Goal: Task Accomplishment & Management: Manage account settings

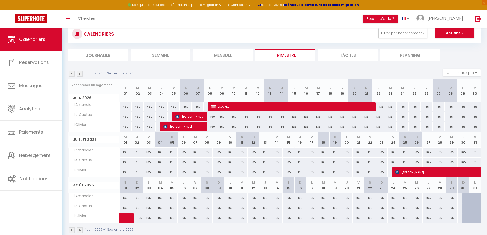
scroll to position [28, 0]
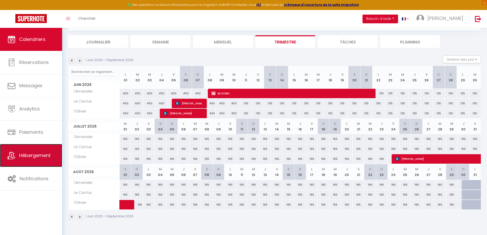
click at [33, 157] on span "Hébergement" at bounding box center [34, 155] width 31 height 6
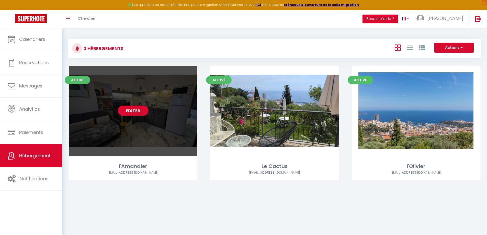
click at [132, 113] on link "Editer" at bounding box center [133, 111] width 31 height 10
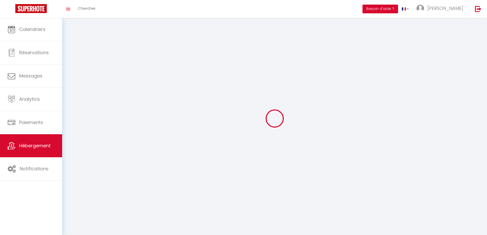
select select
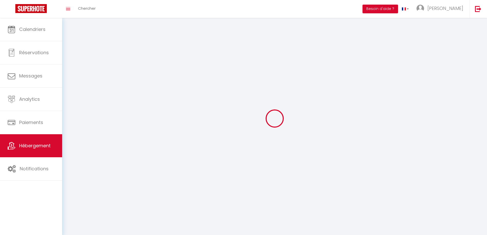
select select
checkbox input "false"
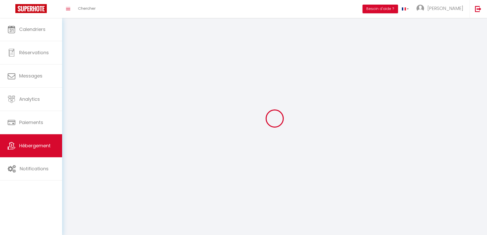
select select "28"
select select
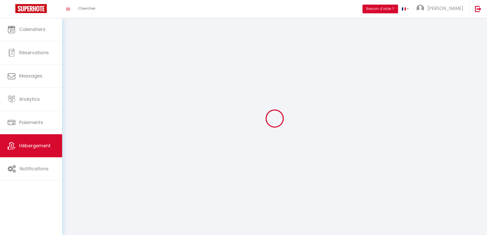
select select
checkbox input "false"
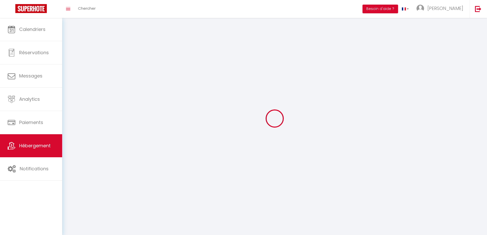
checkbox input "false"
select select
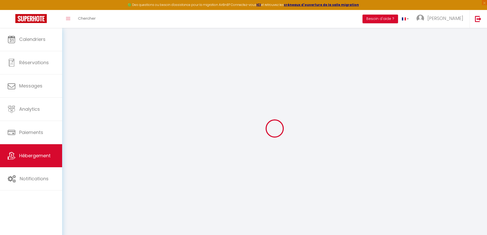
select select
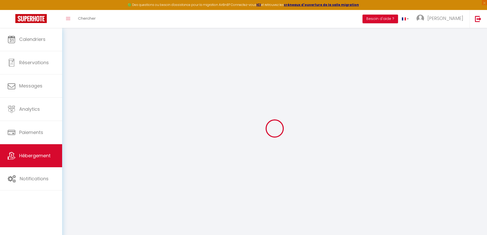
select select
checkbox input "false"
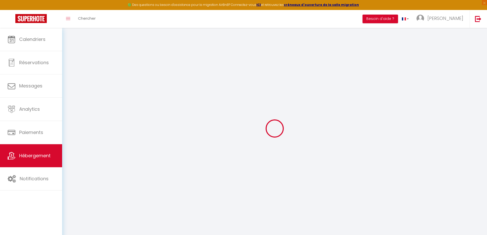
select select
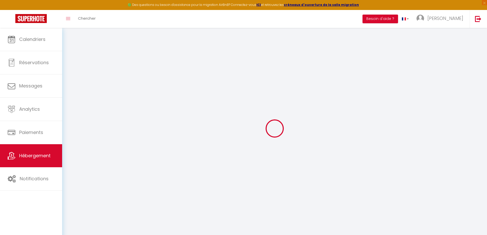
select select
checkbox input "false"
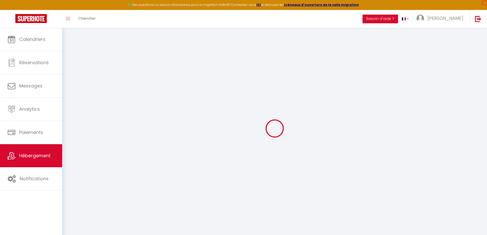
checkbox input "false"
select select
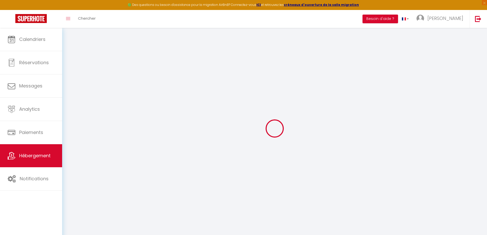
select select
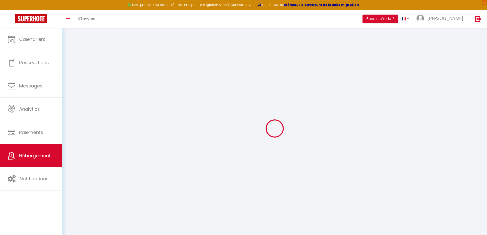
checkbox input "false"
select select
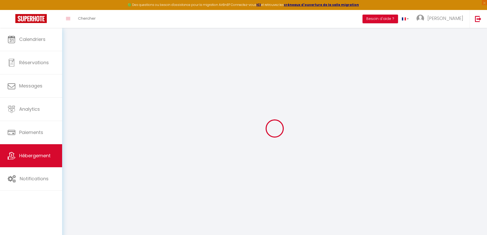
select select
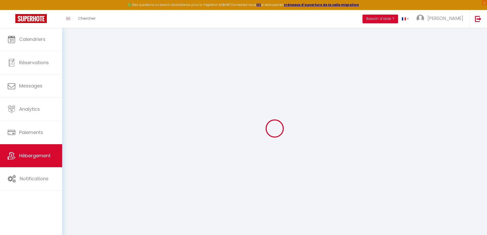
select select
checkbox input "false"
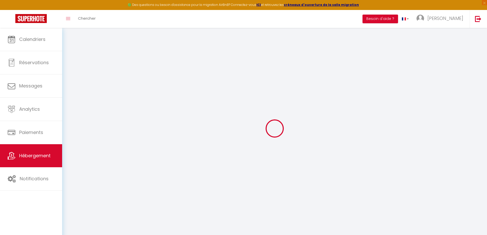
checkbox input "false"
select select
type input "l'Amandier"
type input "[PERSON_NAME]"
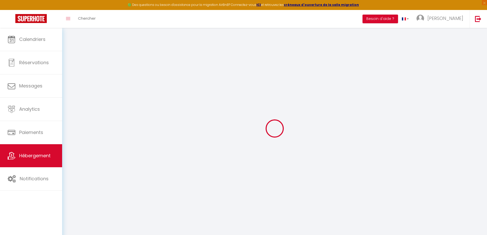
type input "[PERSON_NAME]"
type input "838A Chemin de La Turbie - Le Mas d'Angeline"
type input "06240"
type input "Beausoleil"
select select "2"
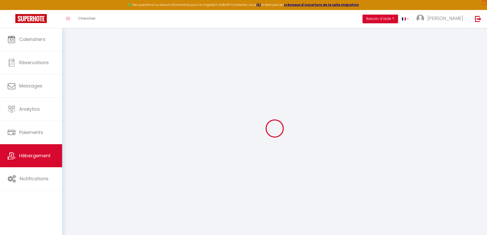
select select "4"
type input "100"
type input "10"
type input "75"
type input "2.01"
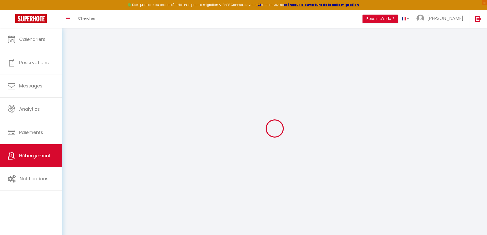
type input "500"
select select
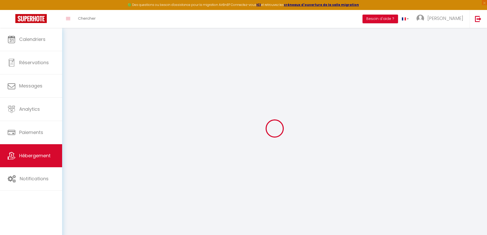
select select
type input "838A Chemin de La Turbie - Le Mas d'Angeline"
type input "06240"
type input "Beausoleil"
type input "[EMAIL_ADDRESS][DOMAIN_NAME]"
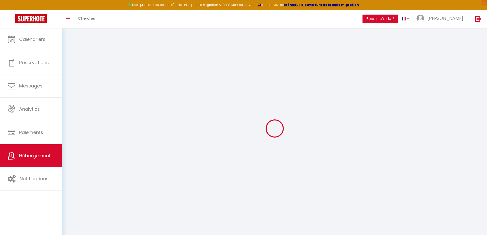
select select
checkbox input "false"
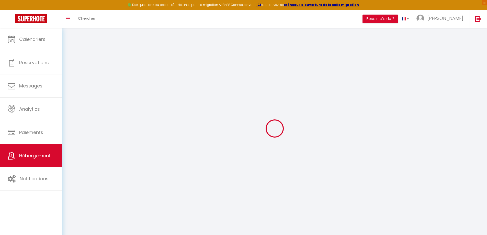
type input "0"
select select "+ 22 %"
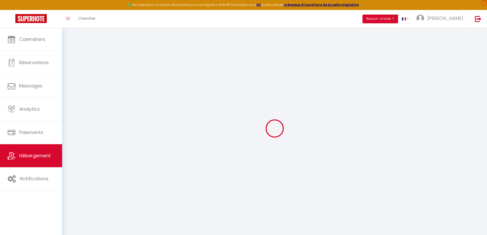
select select "+ 31 %"
select select "+ 12 %"
select select "+ 9 %"
select select "17184-49399583"
select select
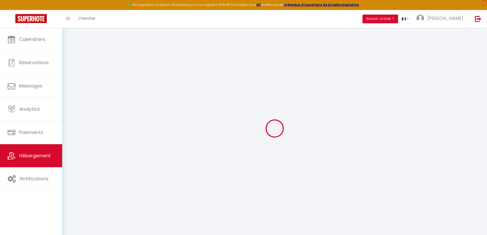
checkbox input "false"
select select "17:00"
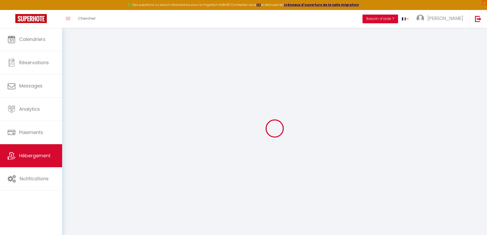
select select "23:45"
select select "10:00"
select select "30"
select select "60"
select select
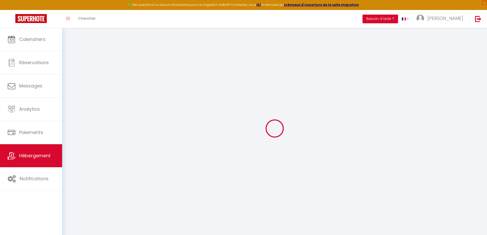
checkbox input "false"
select select "365"
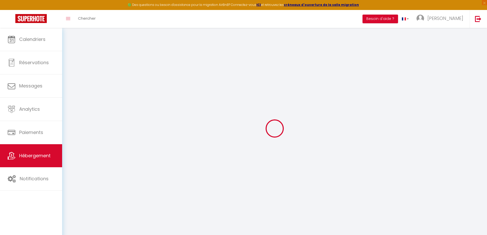
select select "EUR"
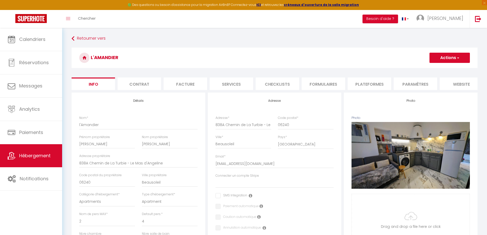
click at [376, 82] on li "Plateformes" at bounding box center [369, 83] width 43 height 13
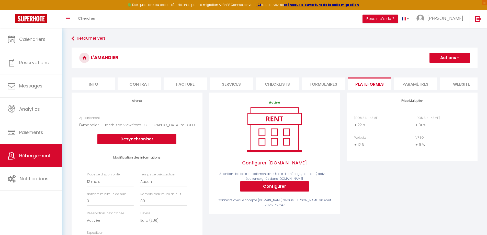
select select
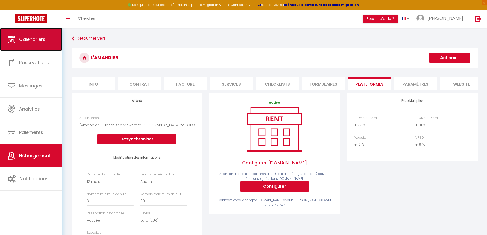
click at [36, 49] on link "Calendriers" at bounding box center [31, 39] width 62 height 23
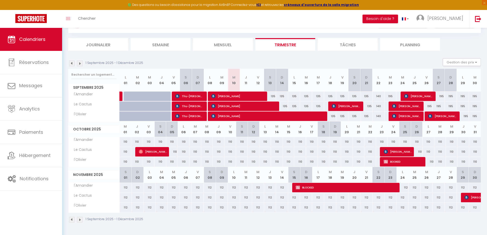
scroll to position [28, 0]
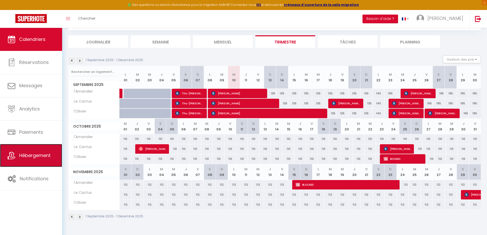
click at [39, 159] on link "Hébergement" at bounding box center [31, 155] width 62 height 23
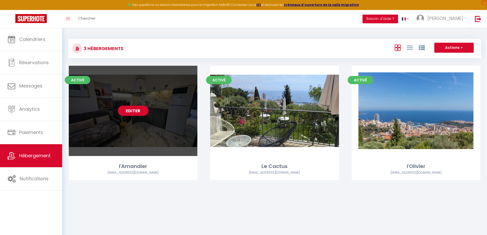
click at [137, 112] on link "Editer" at bounding box center [133, 111] width 31 height 10
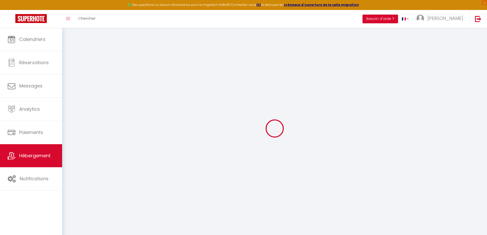
select select "52058"
select select
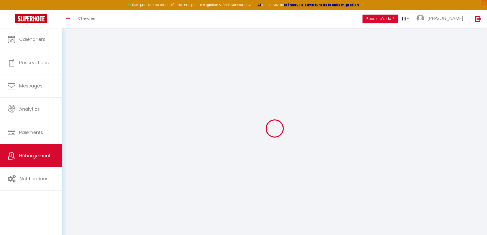
select select
checkbox input "false"
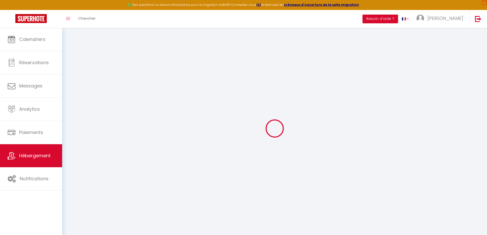
checkbox input "false"
select select
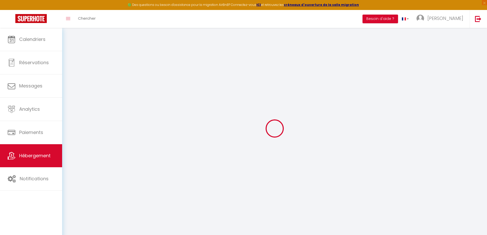
select select
checkbox input "false"
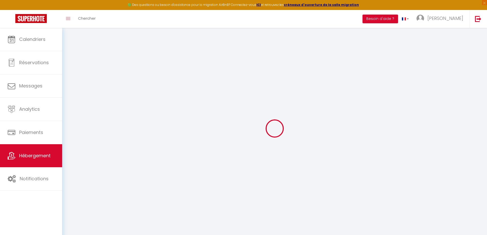
checkbox input "false"
select select
checkbox input "false"
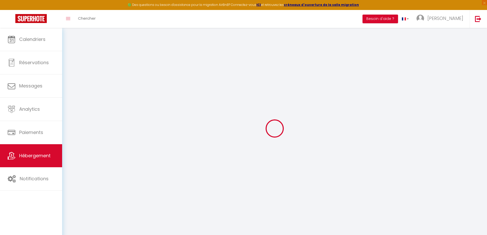
checkbox input "false"
select select
checkbox input "false"
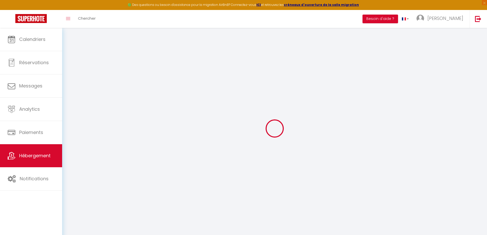
checkbox input "false"
select select "17:00"
select select "23:45"
select select "10:00"
select select "30"
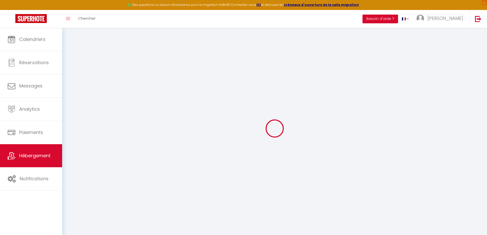
select select "60"
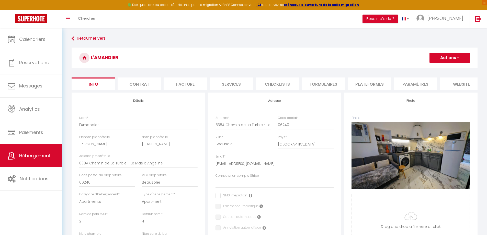
click at [461, 58] on button "Actions" at bounding box center [450, 58] width 40 height 10
click at [458, 82] on li "website" at bounding box center [461, 83] width 43 height 13
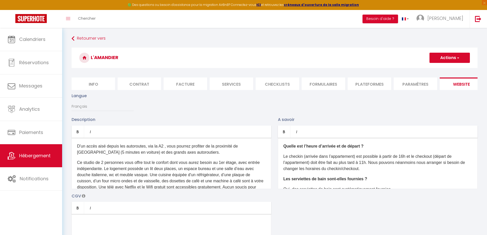
type input "[PERSON_NAME]"
click at [406, 83] on li "Paramètres" at bounding box center [415, 83] width 43 height 13
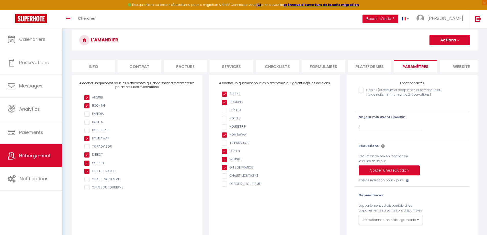
scroll to position [29, 0]
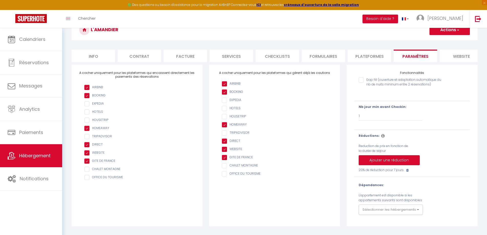
click at [235, 56] on li "Services" at bounding box center [231, 56] width 43 height 13
select select
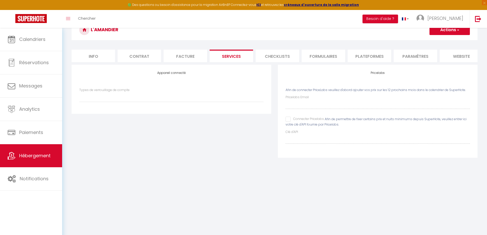
scroll to position [28, 0]
click at [288, 122] on input "Connecter Pricelabs" at bounding box center [305, 119] width 38 height 5
checkbox input "true"
select select
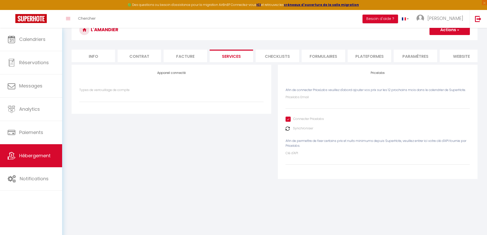
click at [287, 131] on img at bounding box center [288, 129] width 4 height 4
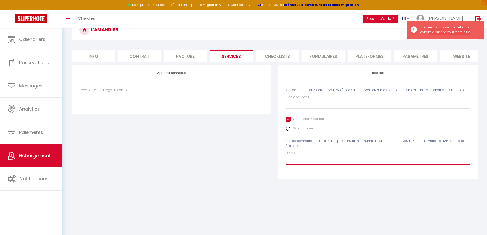
click at [309, 163] on input "Clé d'API" at bounding box center [378, 160] width 184 height 9
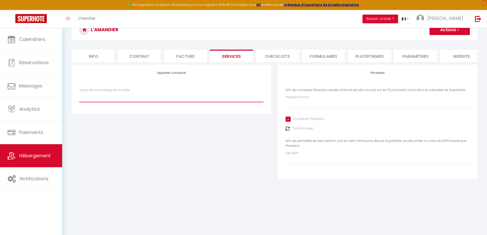
click at [164, 102] on select "Types de verrouillage de compte" at bounding box center [171, 97] width 184 height 10
click at [166, 101] on select "Types de verrouillage de compte" at bounding box center [171, 97] width 184 height 10
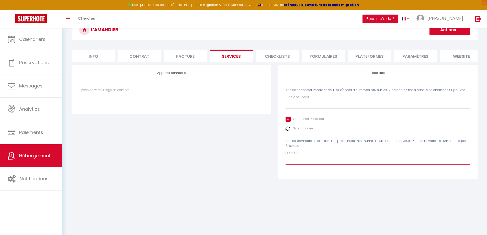
click at [305, 165] on input "Clé d'API" at bounding box center [378, 160] width 184 height 9
type input "le"
select select
type input "lem"
select select
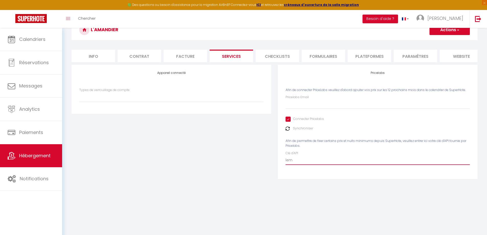
type input "[PERSON_NAME]"
select select
type input "lemasd"
select select
type input "lemasda"
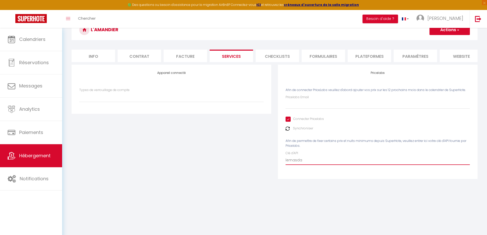
select select
type input "lemasdan"
select select
type input "lemasdang"
select select
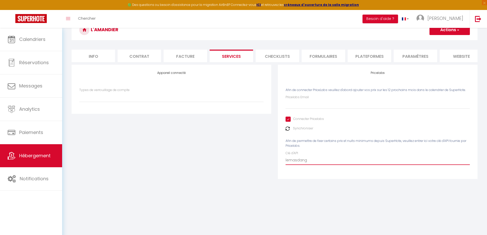
type input "lemasdange"
select select
type input "lemasdangel"
select select
type input "lemasdangeli"
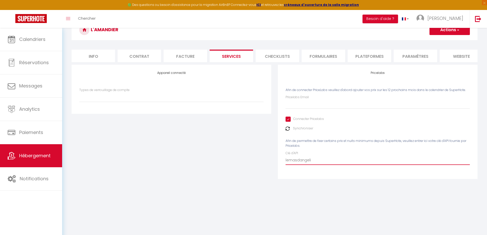
select select
type input "lemasdangelin"
select select
type input "lemasdangeline"
select select
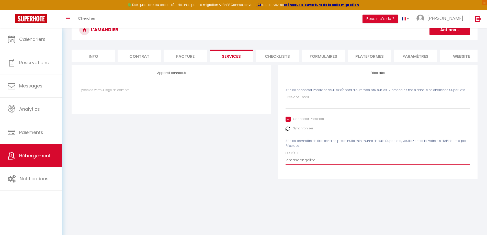
type input "lemasdangeline@"
select select
type input "lemasdangeline@g"
select select
type input "lemasdangeline@gm"
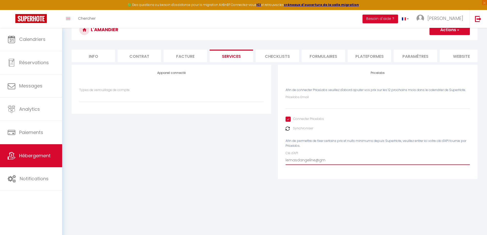
select select
type input "lemasdangeline@gma"
select select
click at [285, 132] on div "Pricelabs Afin de connecter PriceLabs veuillez d'abord ajouter vos prix sur les…" at bounding box center [378, 122] width 200 height 114
click at [350, 165] on input "[EMAIL_ADDRESS][DOMAIN_NAME]" at bounding box center [378, 160] width 184 height 9
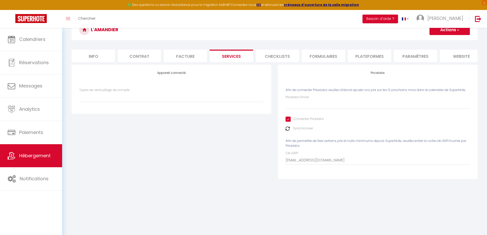
click at [288, 131] on img at bounding box center [288, 129] width 4 height 4
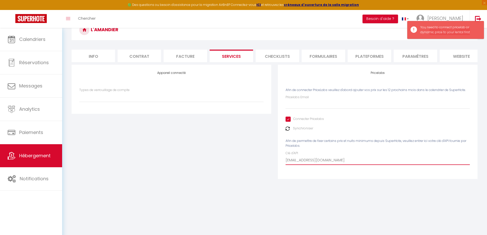
click at [349, 165] on input "[EMAIL_ADDRESS][DOMAIN_NAME]" at bounding box center [378, 160] width 184 height 9
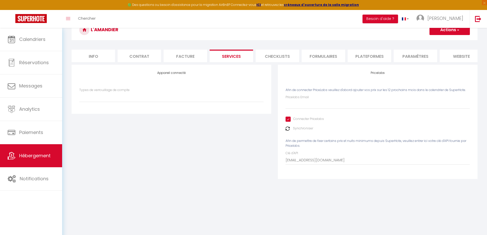
click at [289, 131] on img at bounding box center [288, 129] width 4 height 4
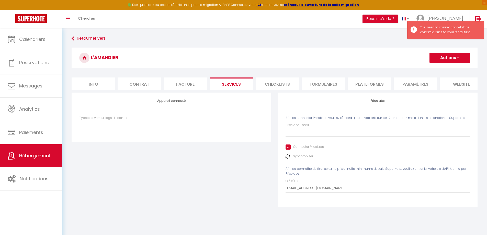
scroll to position [26, 0]
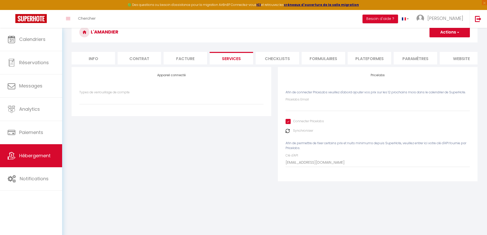
click at [453, 60] on li "website" at bounding box center [461, 58] width 43 height 13
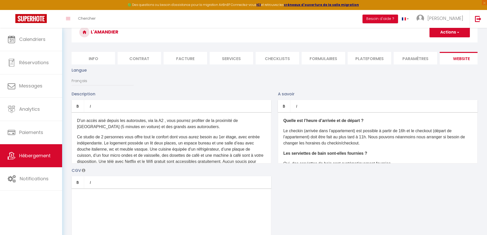
click at [423, 58] on li "Paramètres" at bounding box center [415, 58] width 43 height 13
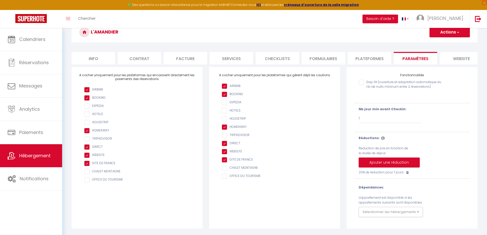
click at [240, 59] on li "Services" at bounding box center [231, 58] width 43 height 13
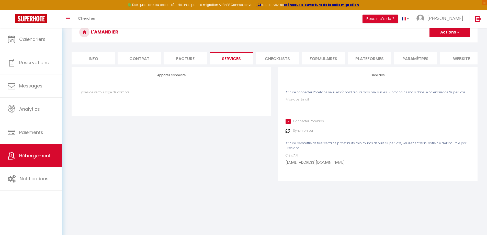
click at [463, 34] on button "Actions" at bounding box center [450, 32] width 40 height 10
click at [444, 44] on link "Enregistrer" at bounding box center [449, 43] width 40 height 7
click at [451, 57] on li "website" at bounding box center [461, 58] width 43 height 13
